Goal: Find specific page/section: Find specific page/section

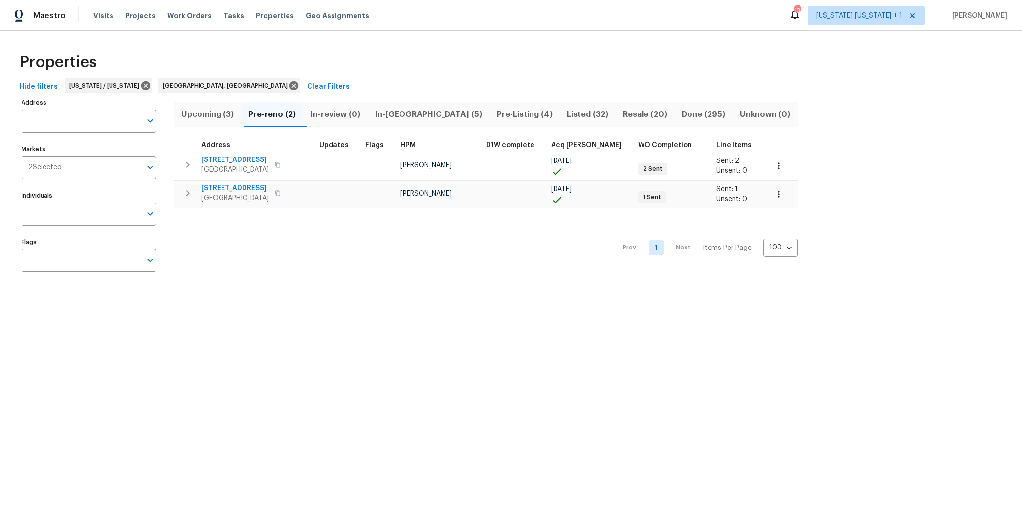
click at [211, 115] on span "Upcoming (3)" at bounding box center [207, 115] width 55 height 14
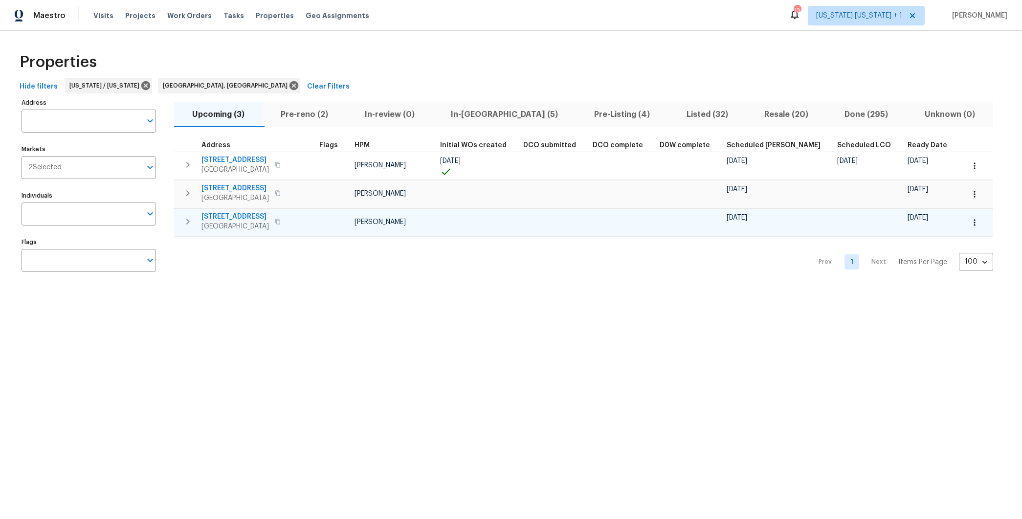
click at [274, 217] on button "button" at bounding box center [278, 222] width 12 height 14
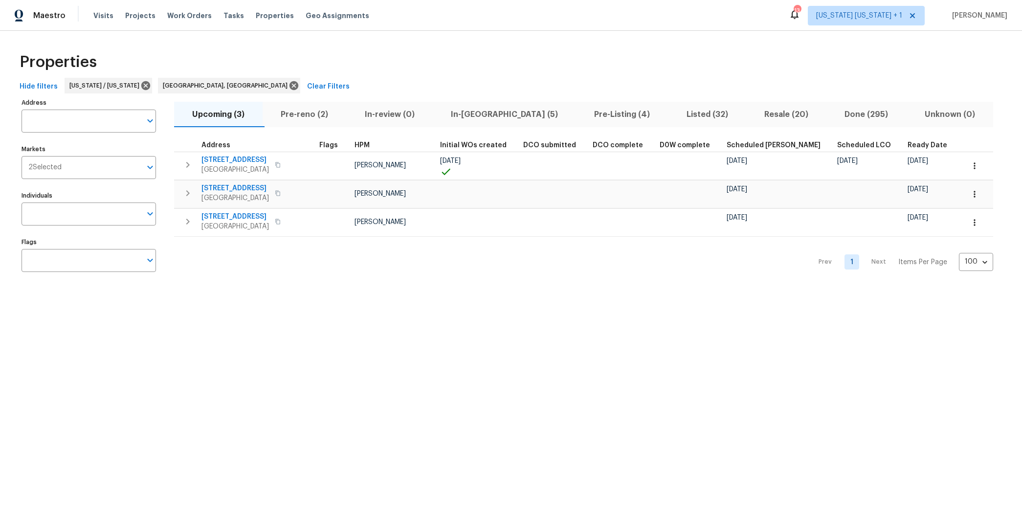
click at [538, 297] on html "Maestro Visits Projects Work Orders Tasks Properties Geo Assignments 13 New Yor…" at bounding box center [511, 148] width 1022 height 297
